Goal: Information Seeking & Learning: Learn about a topic

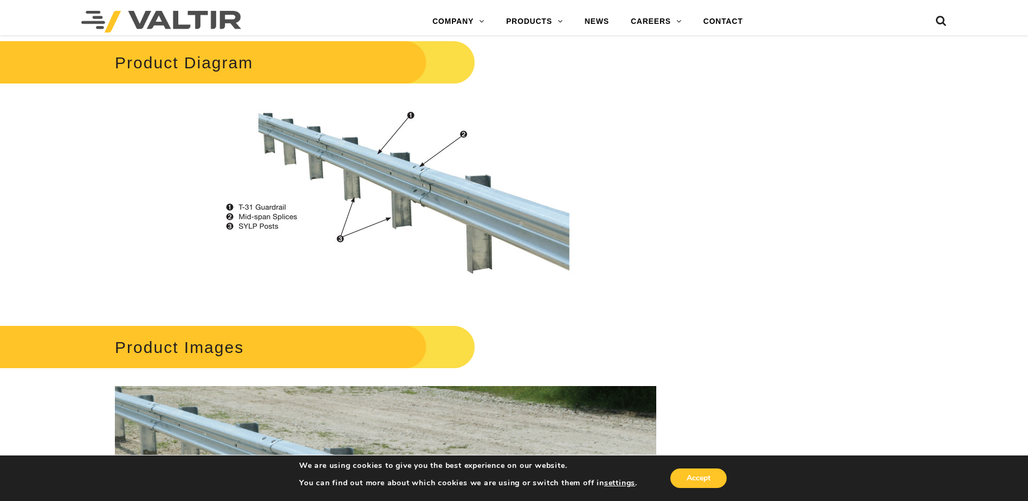
scroll to position [494, 0]
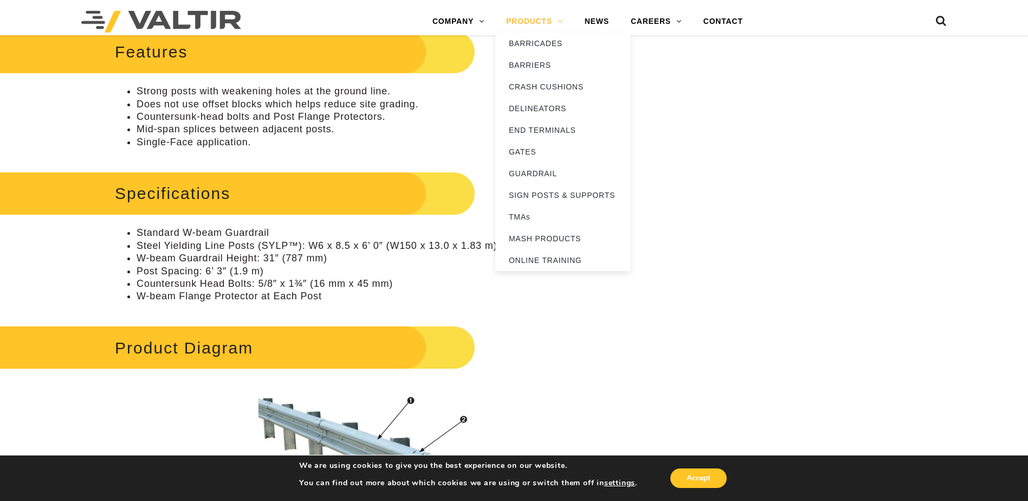
click at [541, 22] on link "PRODUCTS" at bounding box center [534, 22] width 79 height 22
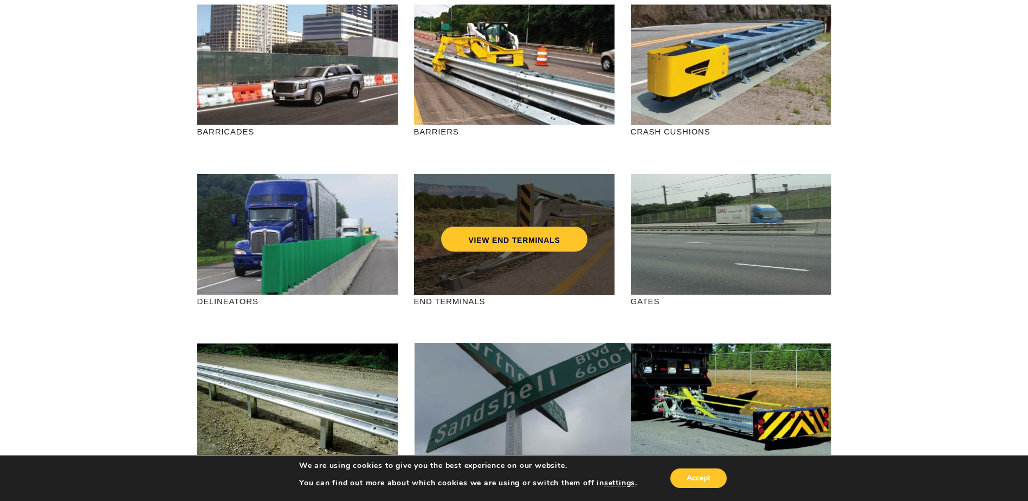
scroll to position [93, 0]
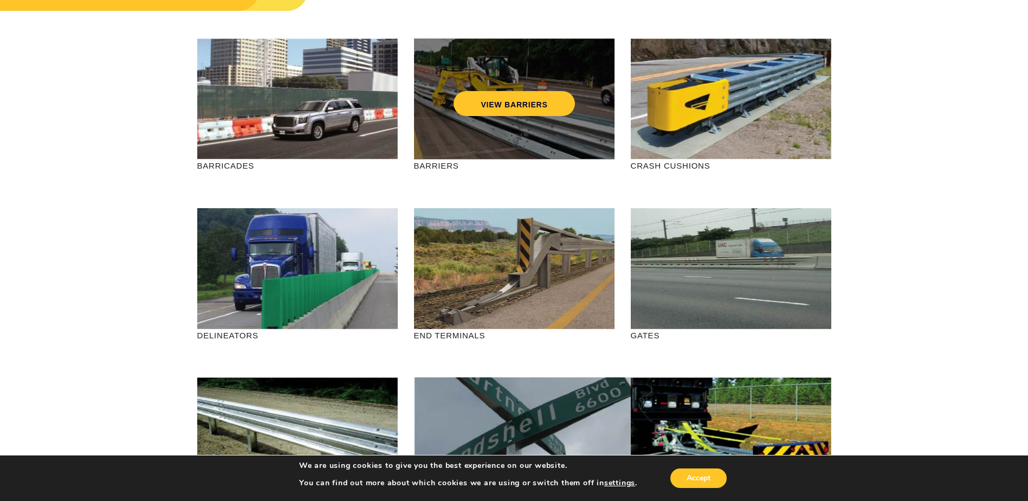
click at [490, 124] on div "VIEW BARRIERS" at bounding box center [514, 98] width 201 height 121
click at [515, 101] on link "VIEW BARRIERS" at bounding box center [514, 103] width 121 height 25
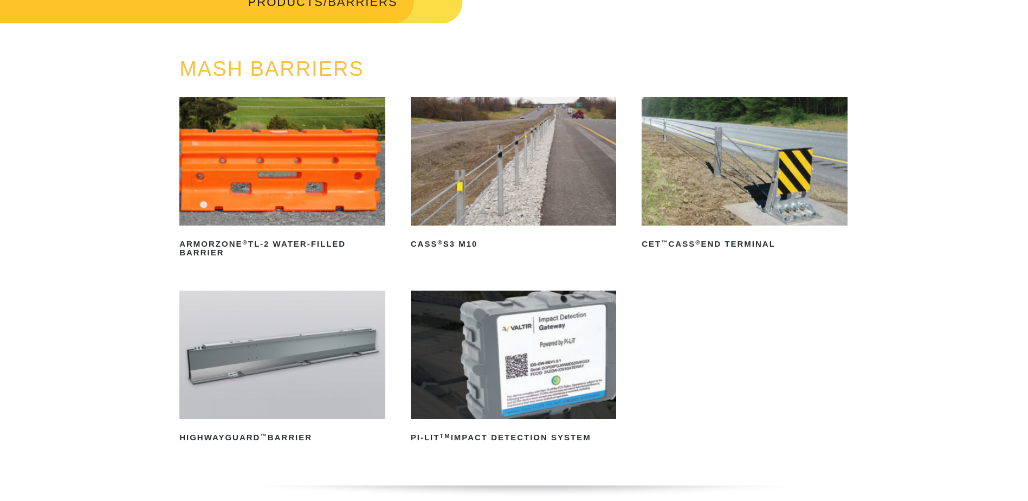
scroll to position [163, 0]
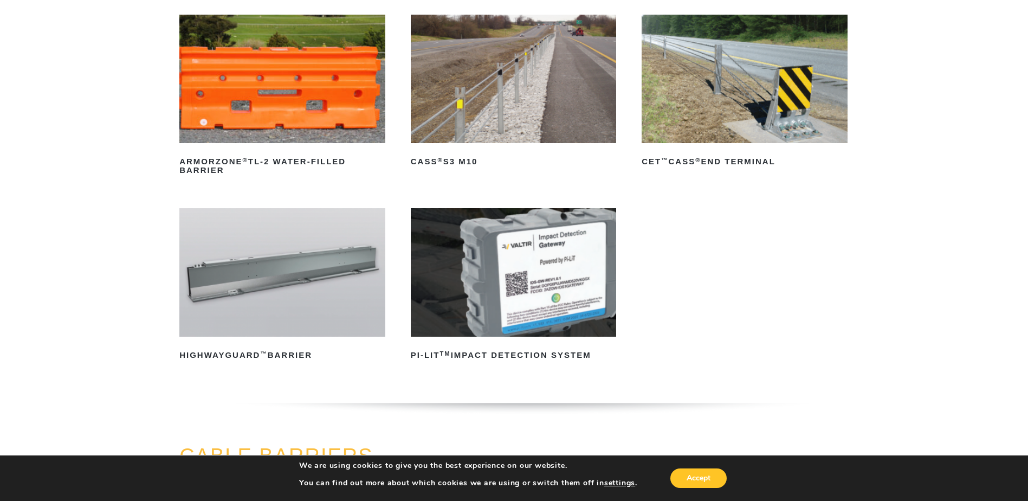
click at [263, 284] on img at bounding box center [282, 272] width 206 height 128
